Goal: Find specific page/section: Find specific page/section

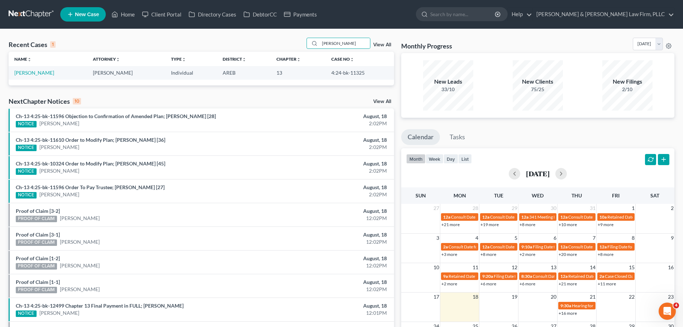
drag, startPoint x: 343, startPoint y: 43, endPoint x: 295, endPoint y: 44, distance: 48.1
click at [296, 44] on div "Recent Cases 1 [PERSON_NAME] View All" at bounding box center [201, 45] width 385 height 14
type input "special"
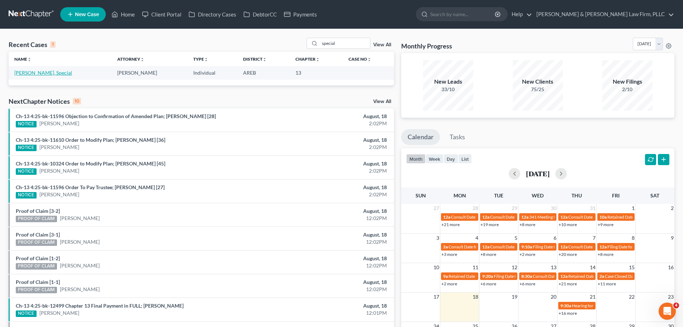
click at [37, 73] on link "[PERSON_NAME], Special" at bounding box center [43, 73] width 58 height 6
select select "0"
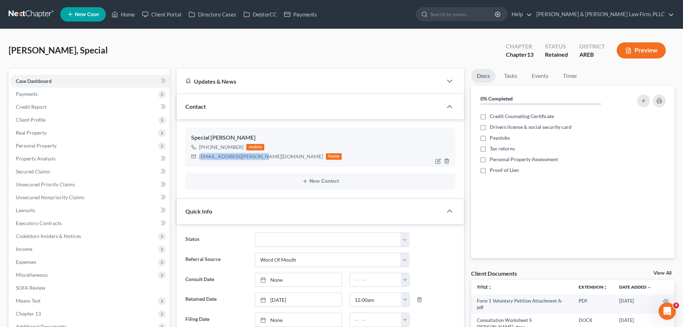
drag, startPoint x: 257, startPoint y: 155, endPoint x: 201, endPoint y: 157, distance: 56.0
click at [200, 157] on div "[EMAIL_ADDRESS][PERSON_NAME][DOMAIN_NAME] home" at bounding box center [266, 156] width 151 height 9
drag, startPoint x: 201, startPoint y: 156, endPoint x: 297, endPoint y: 118, distance: 103.9
click at [297, 118] on div "Contact" at bounding box center [310, 106] width 266 height 25
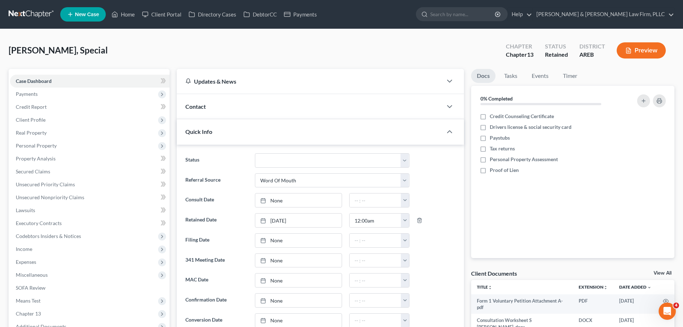
click at [248, 137] on div "Quick Info" at bounding box center [310, 131] width 266 height 25
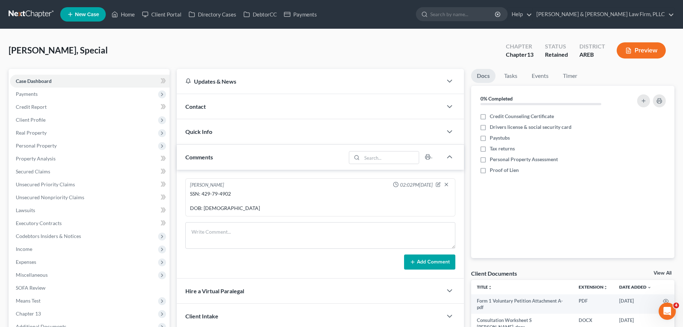
click at [239, 136] on div "Quick Info" at bounding box center [310, 131] width 266 height 25
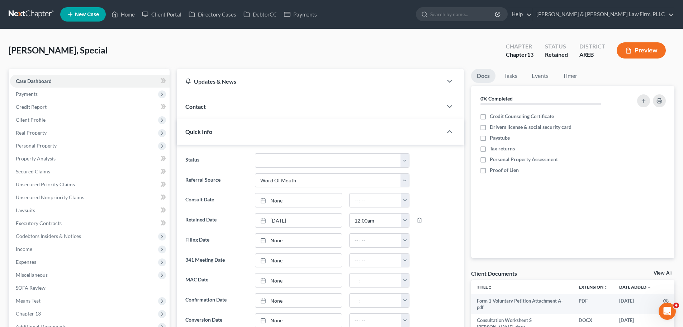
click at [225, 117] on div "Contact" at bounding box center [310, 106] width 266 height 25
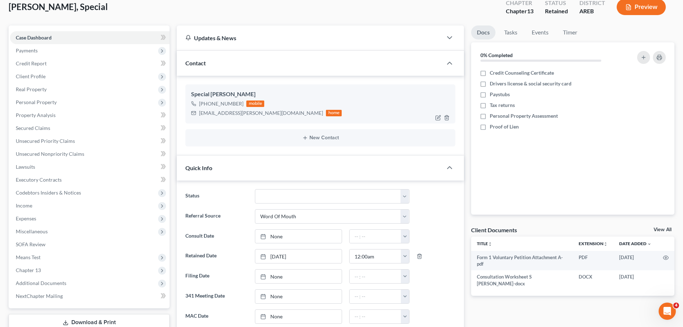
scroll to position [36, 0]
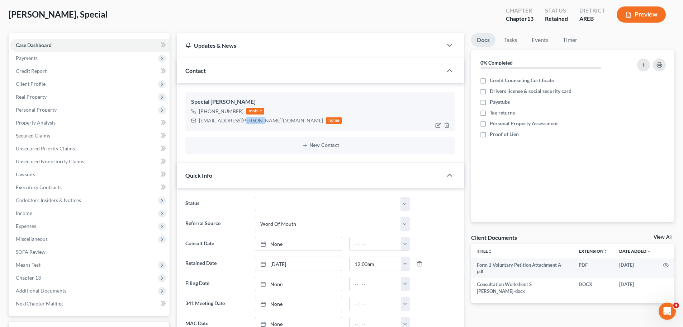
drag, startPoint x: 253, startPoint y: 120, endPoint x: 241, endPoint y: 122, distance: 12.4
click at [241, 122] on div "[EMAIL_ADDRESS][PERSON_NAME][DOMAIN_NAME]" at bounding box center [261, 120] width 124 height 7
drag, startPoint x: 257, startPoint y: 120, endPoint x: 199, endPoint y: 124, distance: 58.2
click at [199, 124] on div "[EMAIL_ADDRESS][PERSON_NAME][DOMAIN_NAME] home" at bounding box center [266, 120] width 151 height 9
copy div "[EMAIL_ADDRESS][PERSON_NAME][DOMAIN_NAME]"
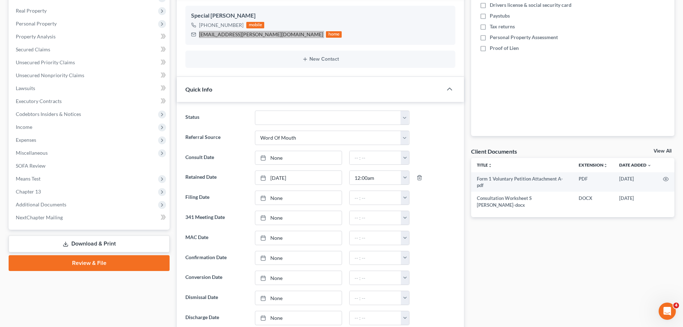
scroll to position [0, 0]
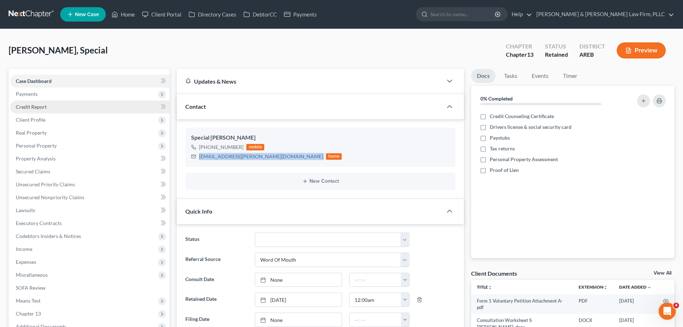
click at [96, 104] on link "Credit Report" at bounding box center [90, 106] width 160 height 13
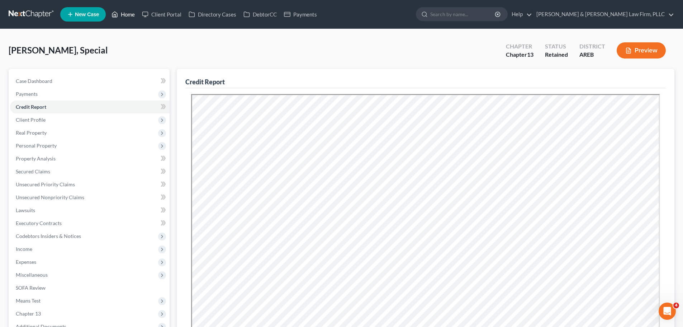
click at [116, 15] on polyline at bounding box center [115, 15] width 2 height 3
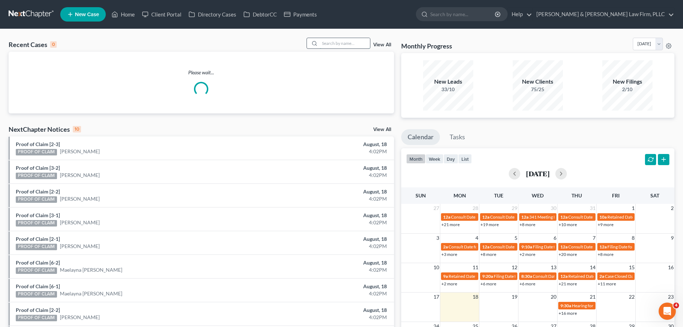
click at [342, 45] on input "search" at bounding box center [345, 43] width 50 height 10
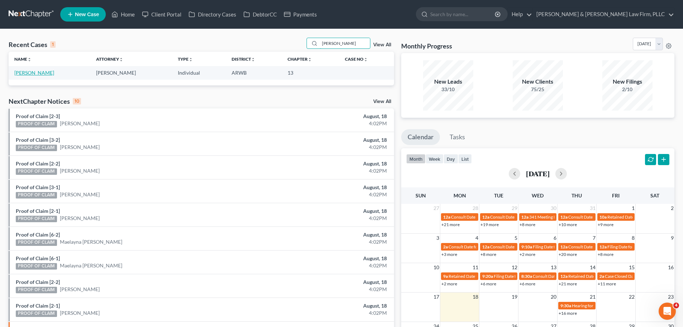
type input "[PERSON_NAME]"
click at [37, 71] on link "[PERSON_NAME]" at bounding box center [34, 73] width 40 height 6
select select "2"
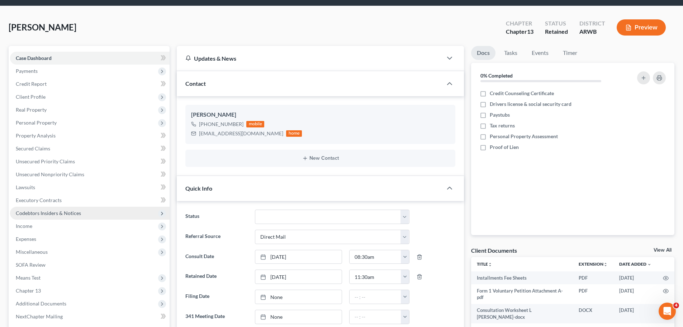
scroll to position [36, 0]
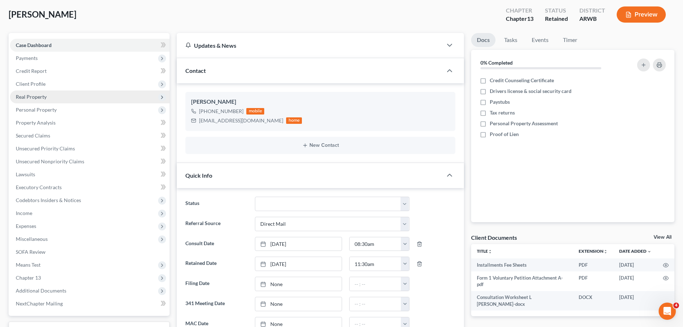
click at [37, 101] on span "Real Property" at bounding box center [90, 96] width 160 height 13
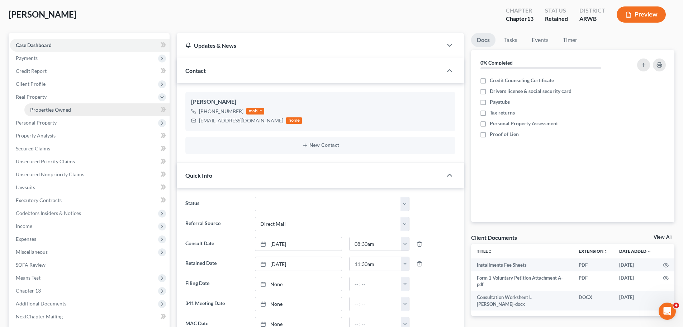
drag, startPoint x: 56, startPoint y: 108, endPoint x: 72, endPoint y: 107, distance: 16.1
click at [56, 107] on span "Properties Owned" at bounding box center [50, 109] width 41 height 6
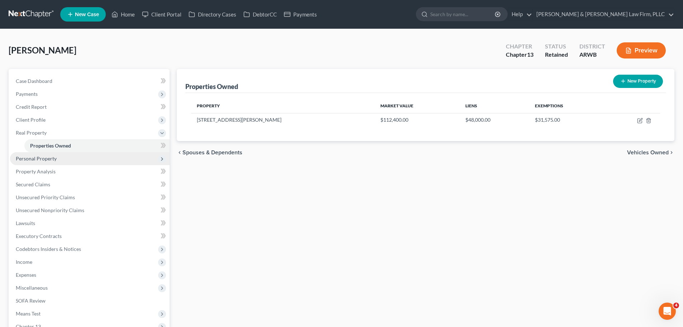
click at [89, 162] on span "Personal Property" at bounding box center [90, 158] width 160 height 13
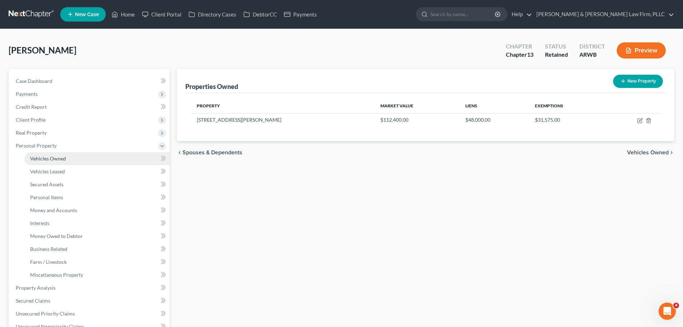
click at [79, 162] on link "Vehicles Owned" at bounding box center [96, 158] width 145 height 13
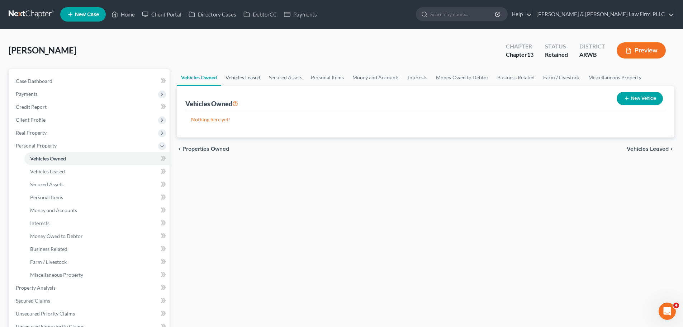
click at [246, 80] on link "Vehicles Leased" at bounding box center [242, 77] width 43 height 17
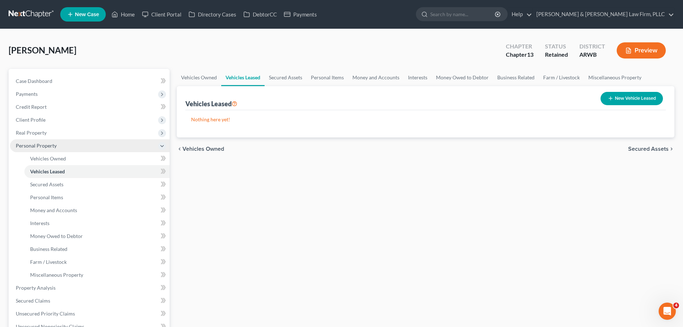
click at [61, 145] on span "Personal Property" at bounding box center [90, 145] width 160 height 13
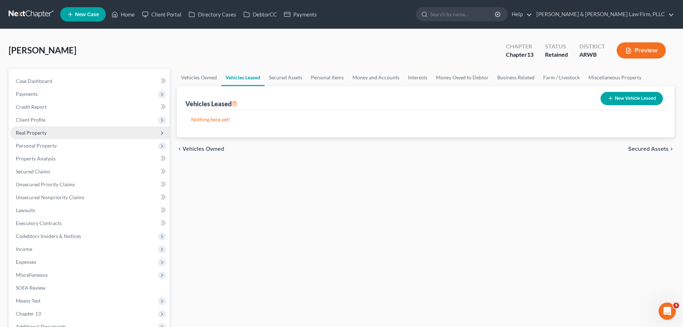
click at [58, 131] on span "Real Property" at bounding box center [90, 132] width 160 height 13
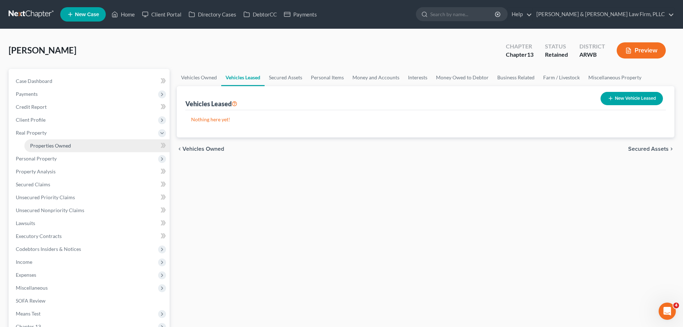
click at [61, 146] on span "Properties Owned" at bounding box center [50, 145] width 41 height 6
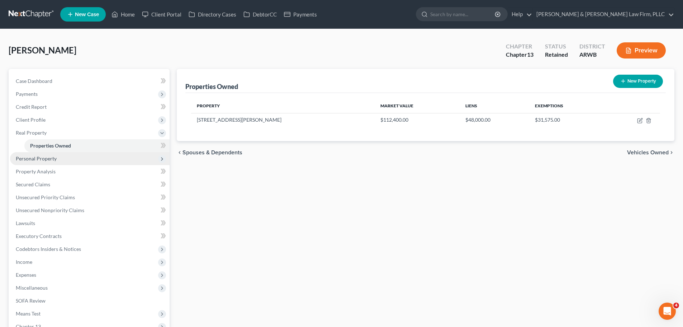
click at [67, 157] on span "Personal Property" at bounding box center [90, 158] width 160 height 13
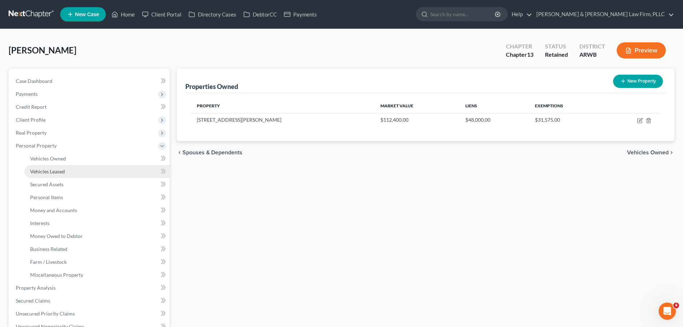
click at [90, 165] on link "Vehicles Leased" at bounding box center [96, 171] width 145 height 13
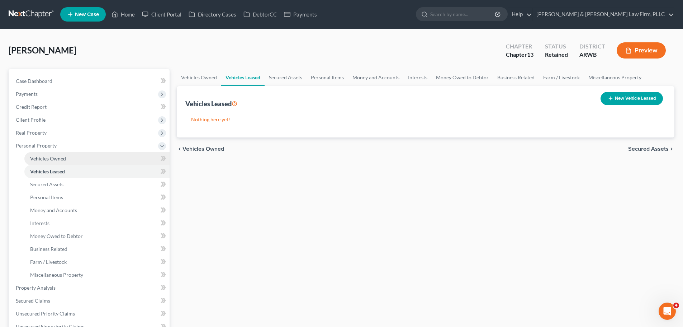
click at [88, 160] on link "Vehicles Owned" at bounding box center [96, 158] width 145 height 13
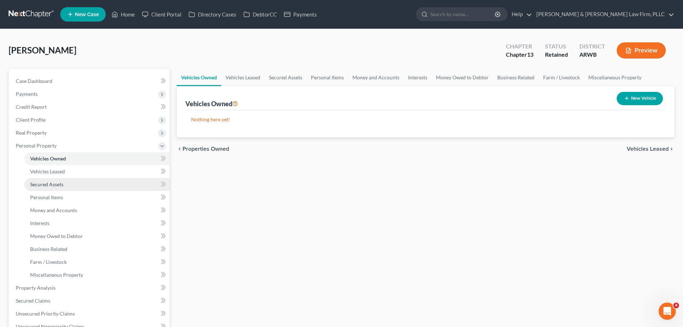
click at [76, 181] on link "Secured Assets" at bounding box center [96, 184] width 145 height 13
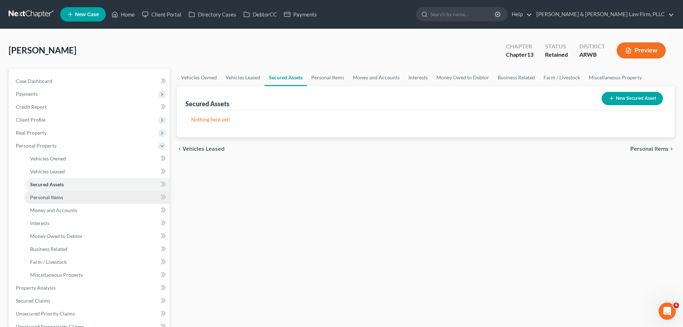
click at [72, 191] on link "Personal Items" at bounding box center [96, 197] width 145 height 13
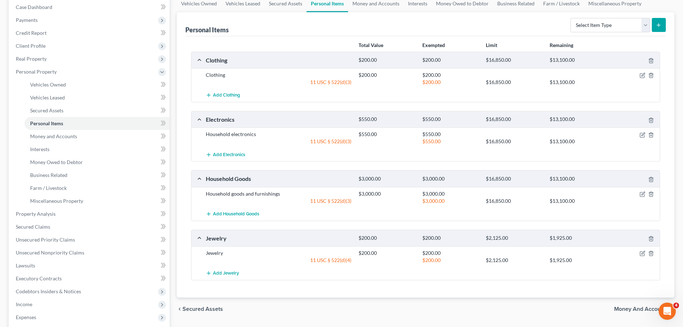
scroll to position [108, 0]
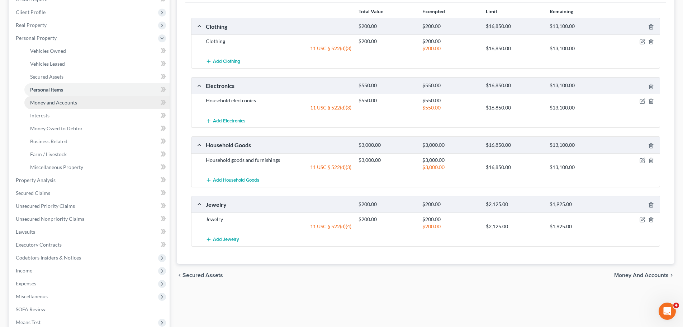
click at [76, 100] on span "Money and Accounts" at bounding box center [53, 102] width 47 height 6
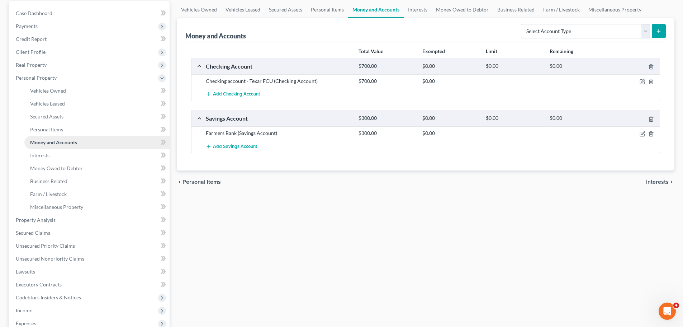
scroll to position [72, 0]
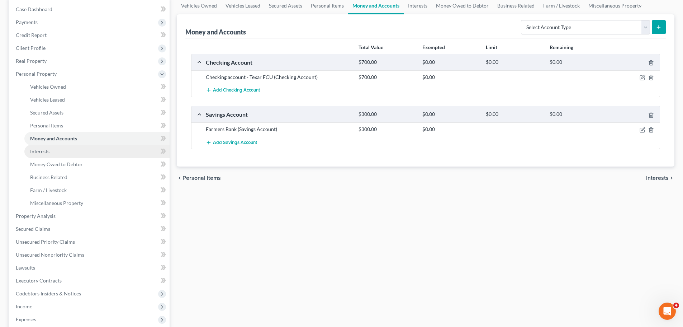
click at [48, 148] on span "Interests" at bounding box center [39, 151] width 19 height 6
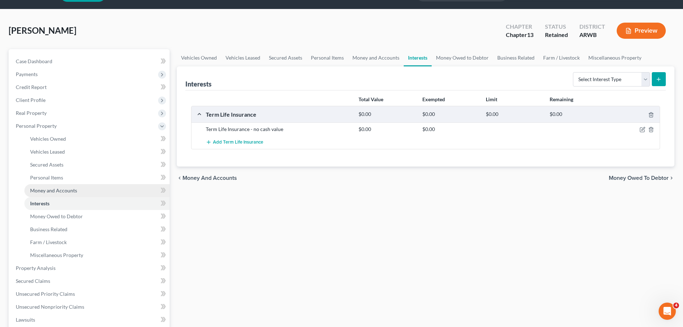
scroll to position [36, 0]
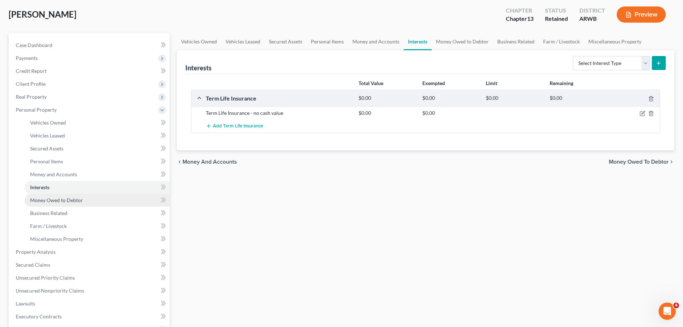
click at [58, 196] on link "Money Owed to Debtor" at bounding box center [96, 200] width 145 height 13
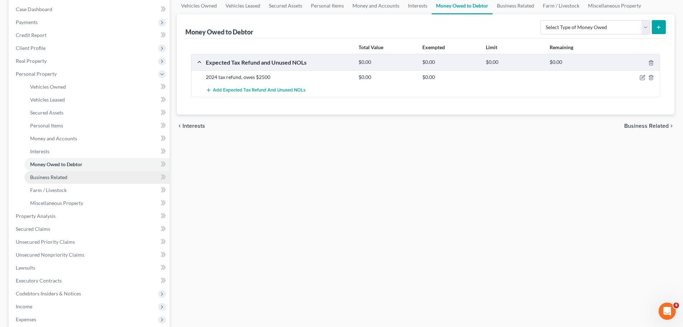
click at [63, 177] on span "Business Related" at bounding box center [48, 177] width 37 height 6
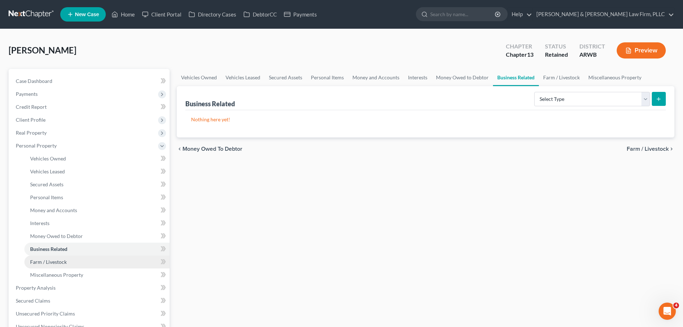
click at [54, 260] on span "Farm / Livestock" at bounding box center [48, 261] width 37 height 6
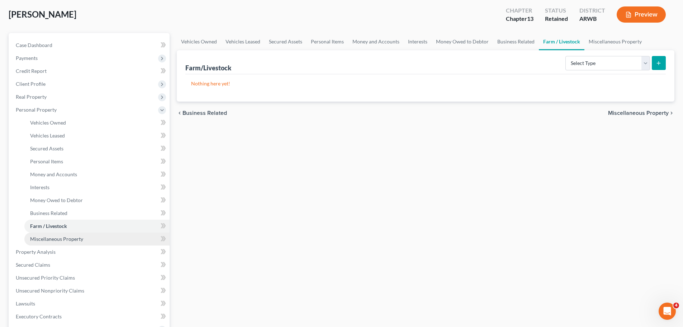
click at [57, 236] on span "Miscellaneous Property" at bounding box center [56, 239] width 53 height 6
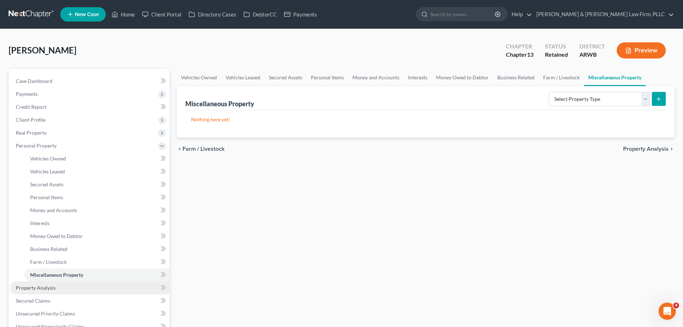
click at [39, 285] on span "Property Analysis" at bounding box center [36, 287] width 40 height 6
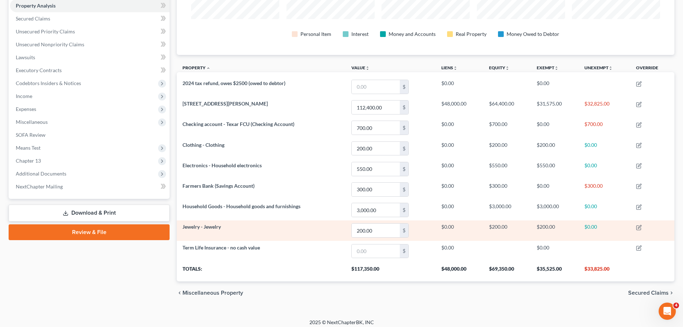
scroll to position [157, 0]
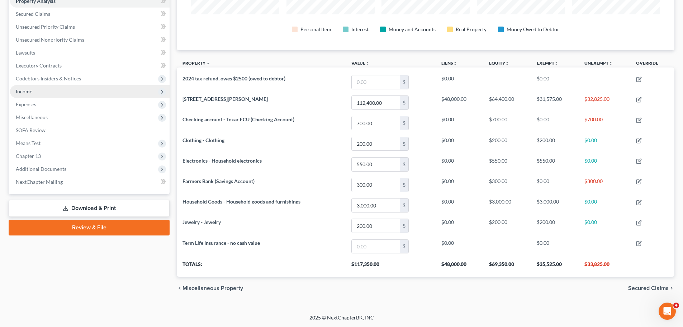
click at [35, 91] on span "Income" at bounding box center [90, 91] width 160 height 13
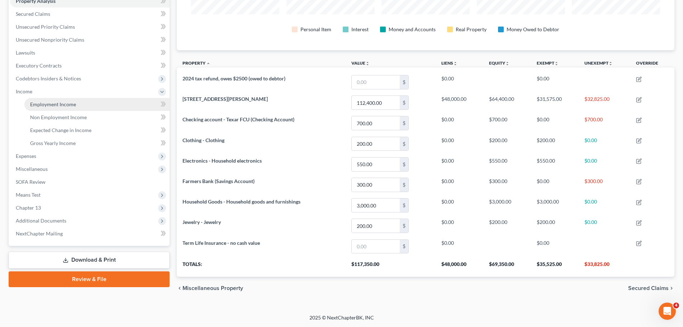
click at [64, 104] on span "Employment Income" at bounding box center [53, 104] width 46 height 6
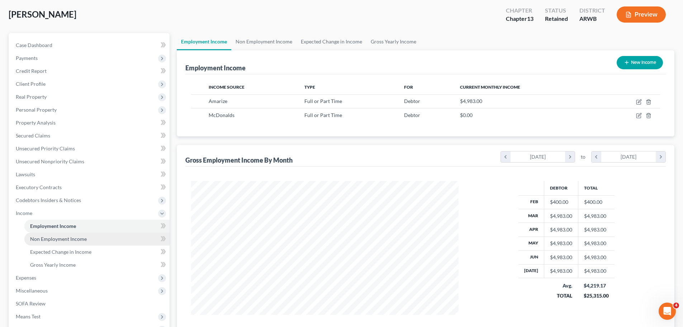
click at [72, 242] on link "Non Employment Income" at bounding box center [96, 238] width 145 height 13
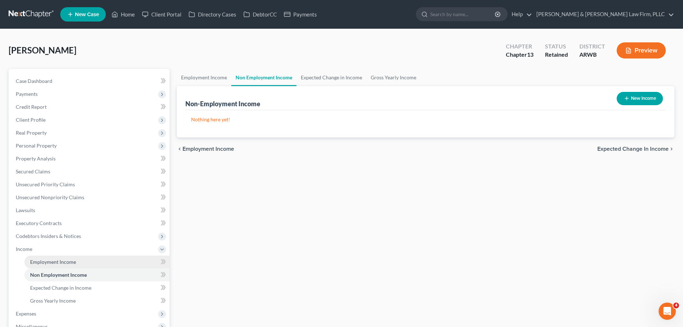
click at [85, 265] on link "Employment Income" at bounding box center [96, 261] width 145 height 13
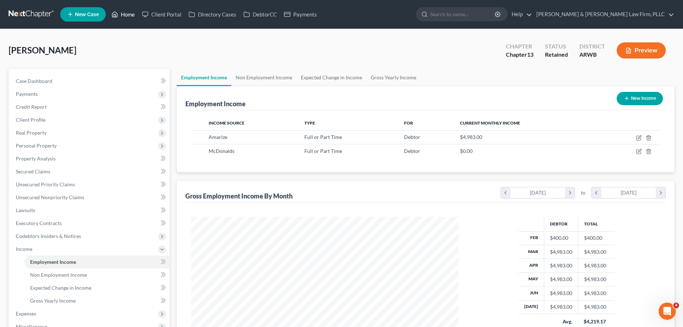
click at [118, 14] on icon at bounding box center [115, 14] width 6 height 9
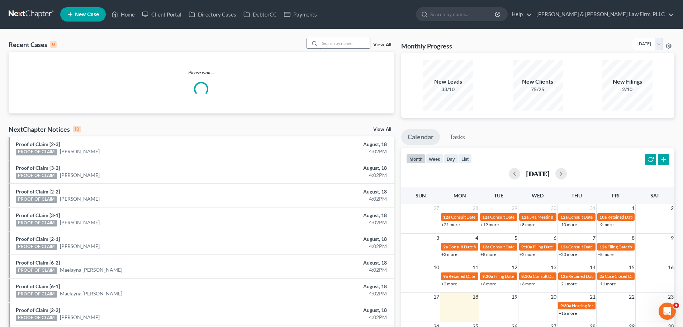
click at [338, 42] on input "search" at bounding box center [345, 43] width 50 height 10
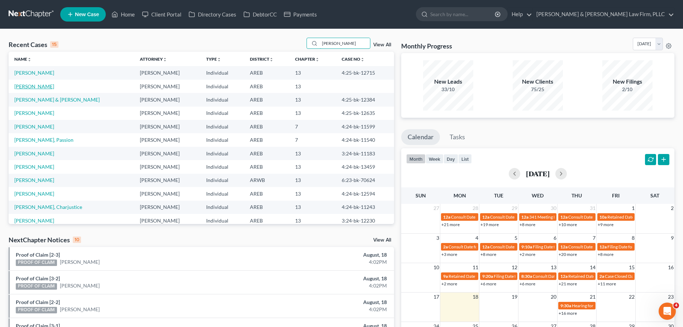
type input "[PERSON_NAME]"
click at [43, 84] on link "[PERSON_NAME]" at bounding box center [34, 86] width 40 height 6
select select "1"
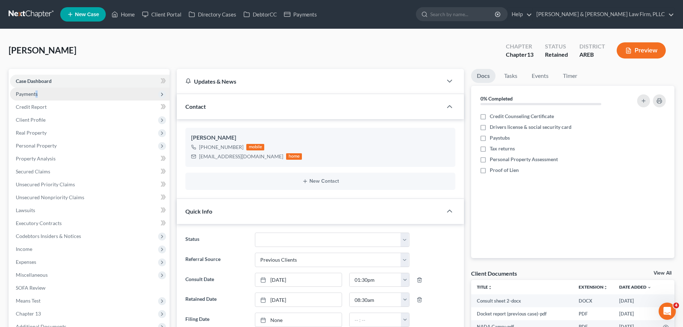
click at [36, 93] on span "Payments" at bounding box center [27, 94] width 22 height 6
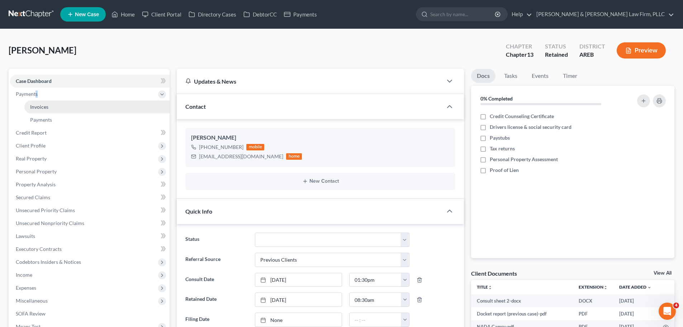
click at [51, 113] on link "Invoices" at bounding box center [96, 106] width 145 height 13
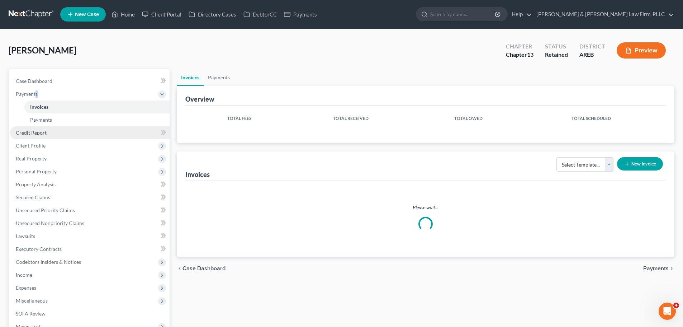
click at [47, 127] on link "Credit Report" at bounding box center [90, 132] width 160 height 13
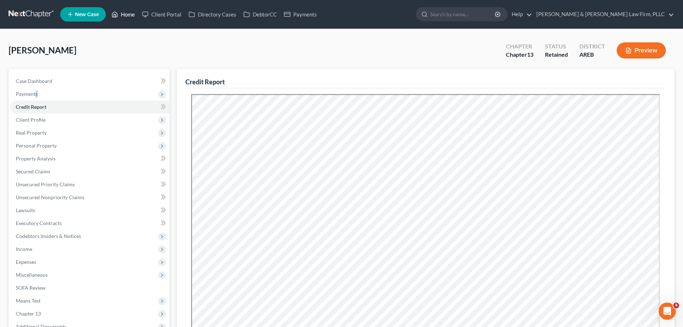
click at [127, 13] on link "Home" at bounding box center [123, 14] width 30 height 13
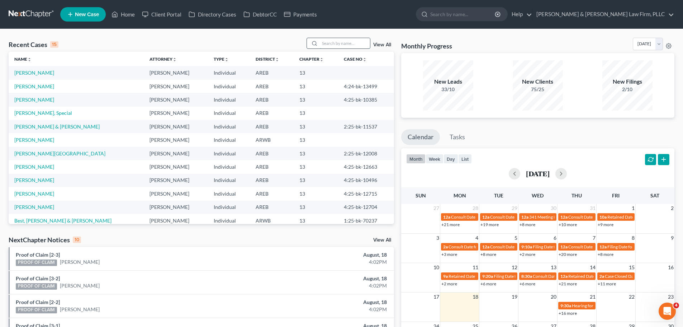
click at [330, 45] on input "search" at bounding box center [345, 43] width 50 height 10
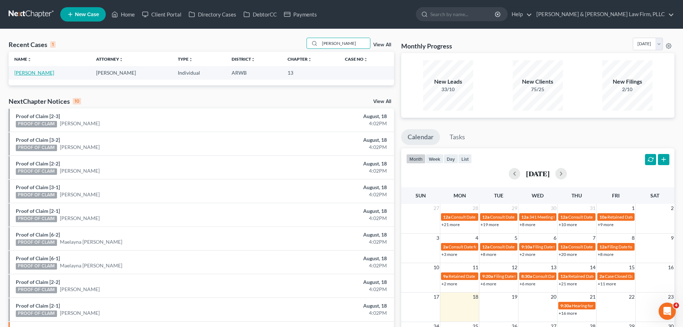
type input "[PERSON_NAME]"
click at [33, 71] on link "[PERSON_NAME]" at bounding box center [34, 73] width 40 height 6
select select "2"
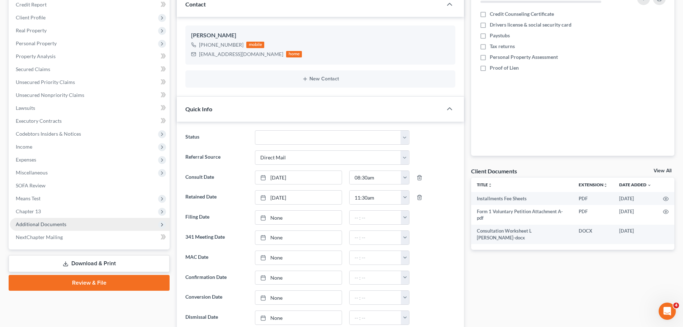
scroll to position [143, 0]
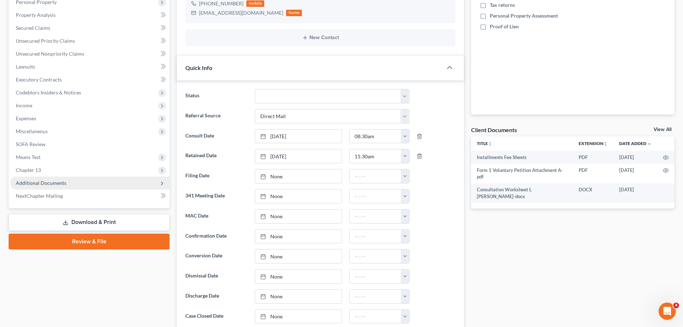
click at [66, 178] on span "Additional Documents" at bounding box center [90, 182] width 160 height 13
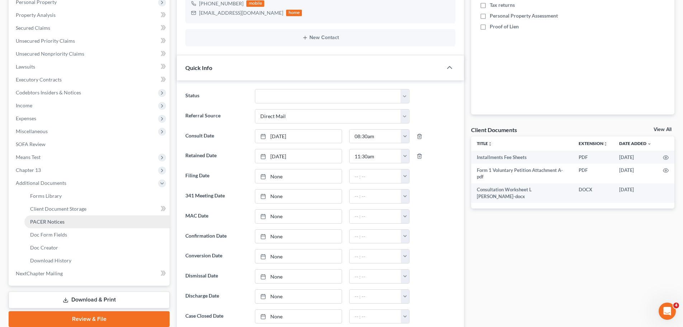
drag, startPoint x: 47, startPoint y: 221, endPoint x: 43, endPoint y: 231, distance: 10.5
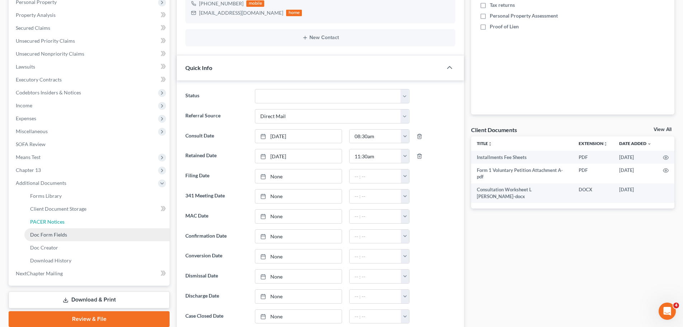
click at [47, 222] on span "PACER Notices" at bounding box center [47, 221] width 34 height 6
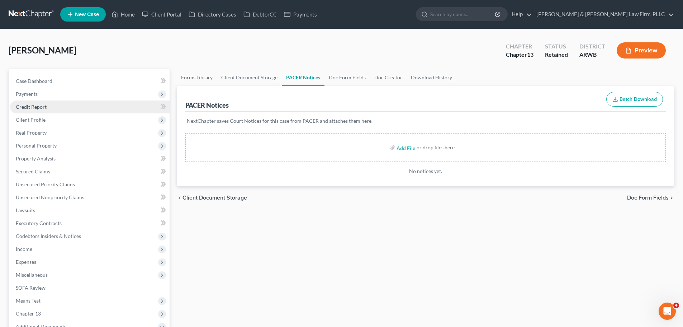
click at [37, 105] on span "Credit Report" at bounding box center [31, 107] width 31 height 6
